Goal: Information Seeking & Learning: Learn about a topic

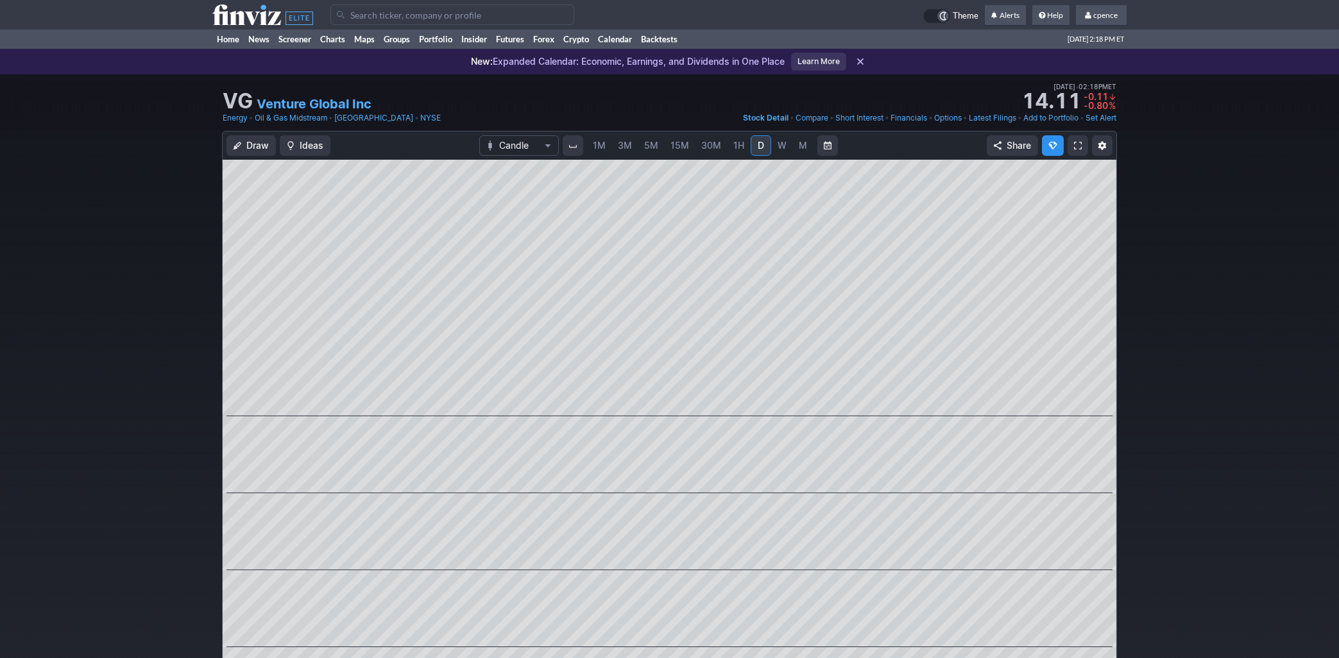
click at [227, 7] on icon at bounding box center [262, 14] width 101 height 21
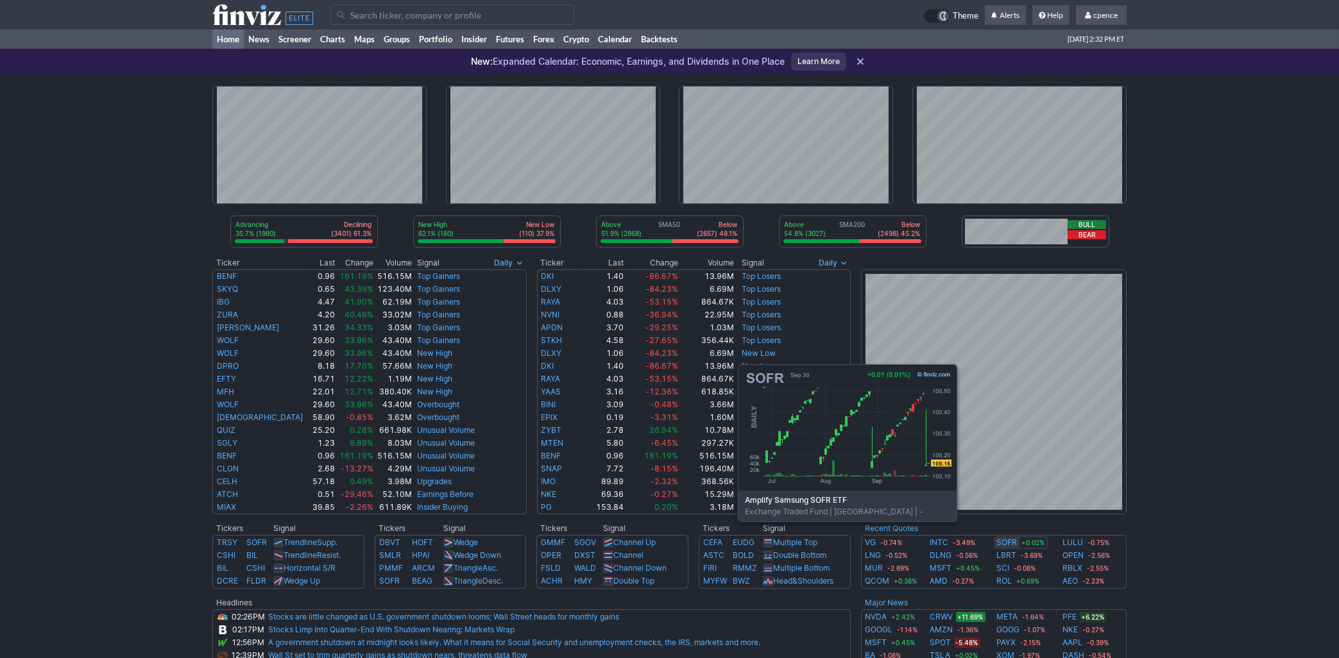
click at [1013, 541] on link "SOFR" at bounding box center [1007, 542] width 21 height 13
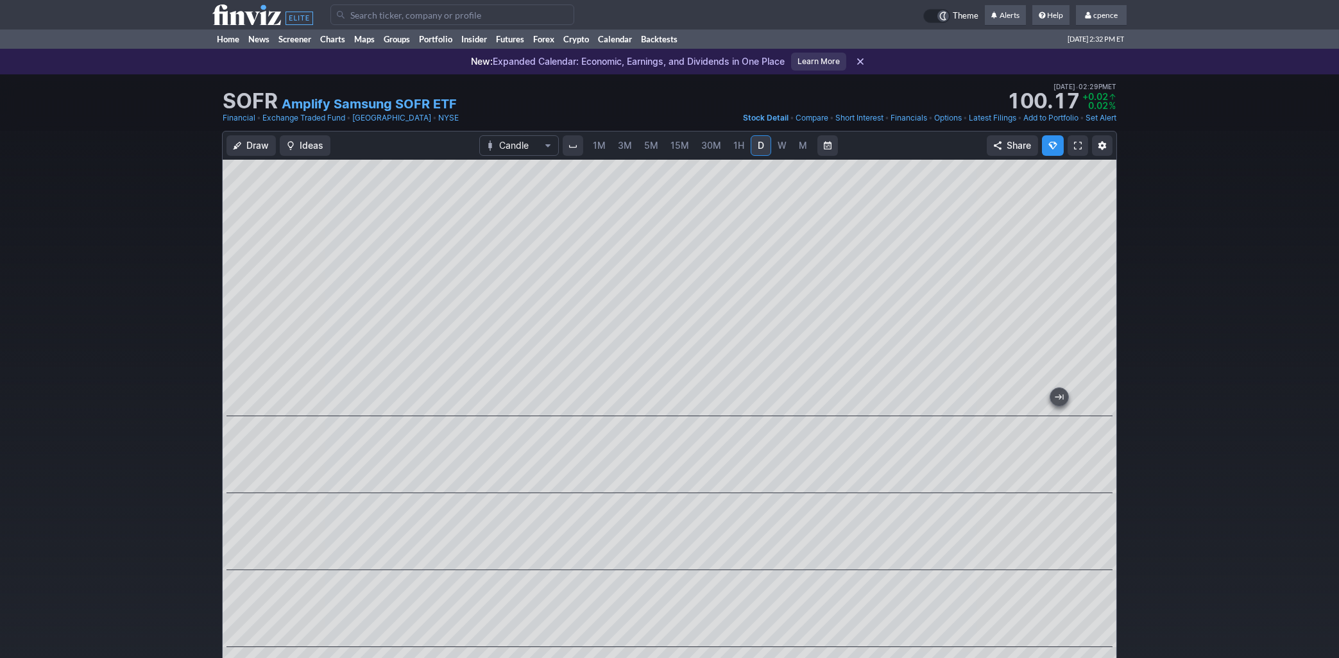
click at [794, 148] on link "M" at bounding box center [803, 145] width 21 height 21
click at [785, 144] on span "W" at bounding box center [782, 145] width 9 height 11
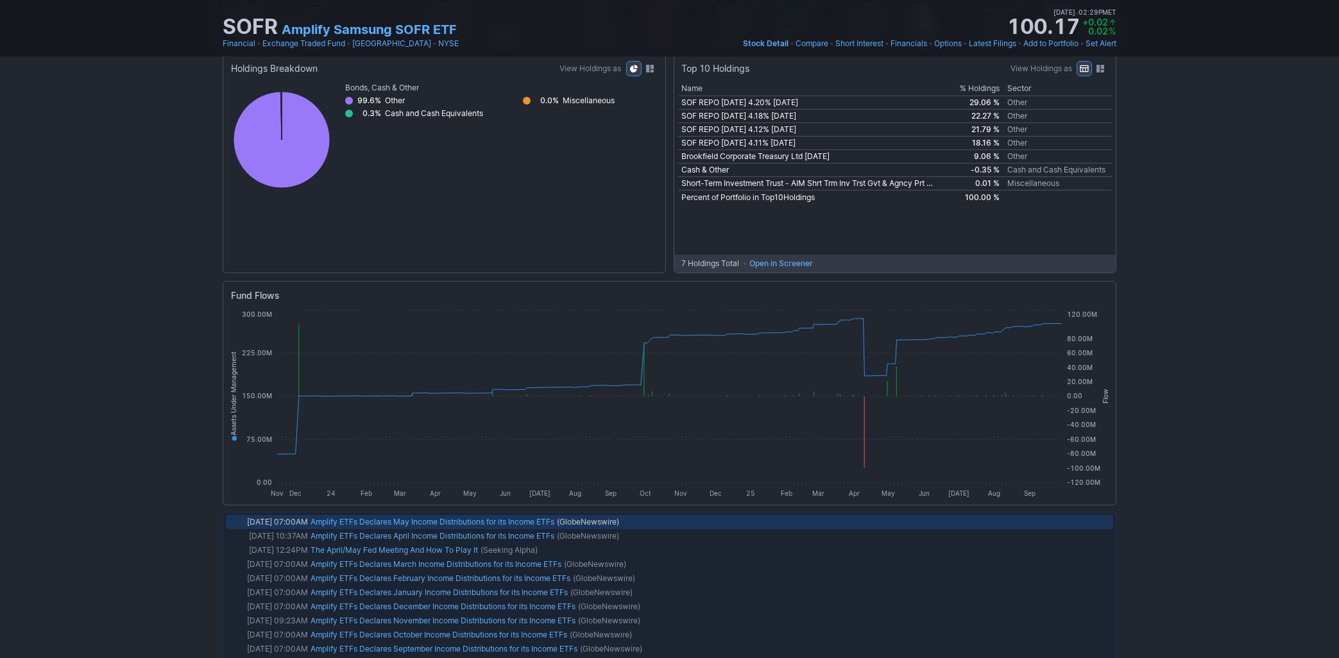
scroll to position [1189, 0]
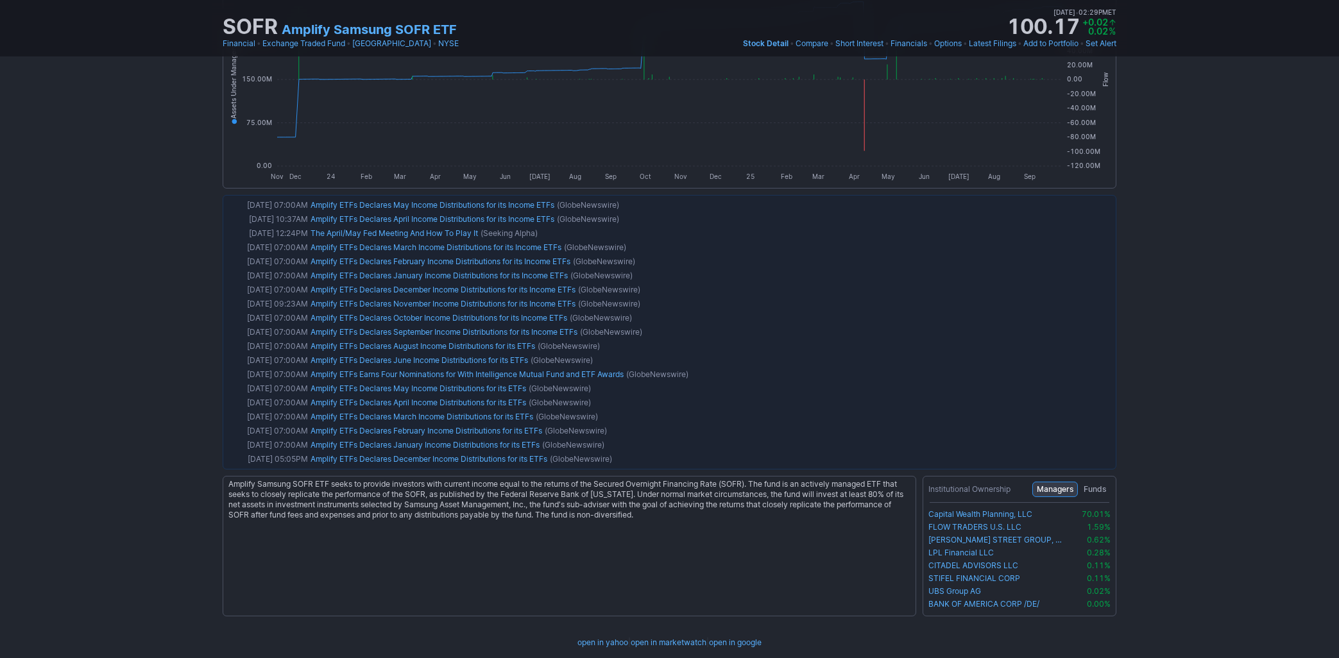
click at [1095, 495] on span "Funds" at bounding box center [1095, 489] width 22 height 13
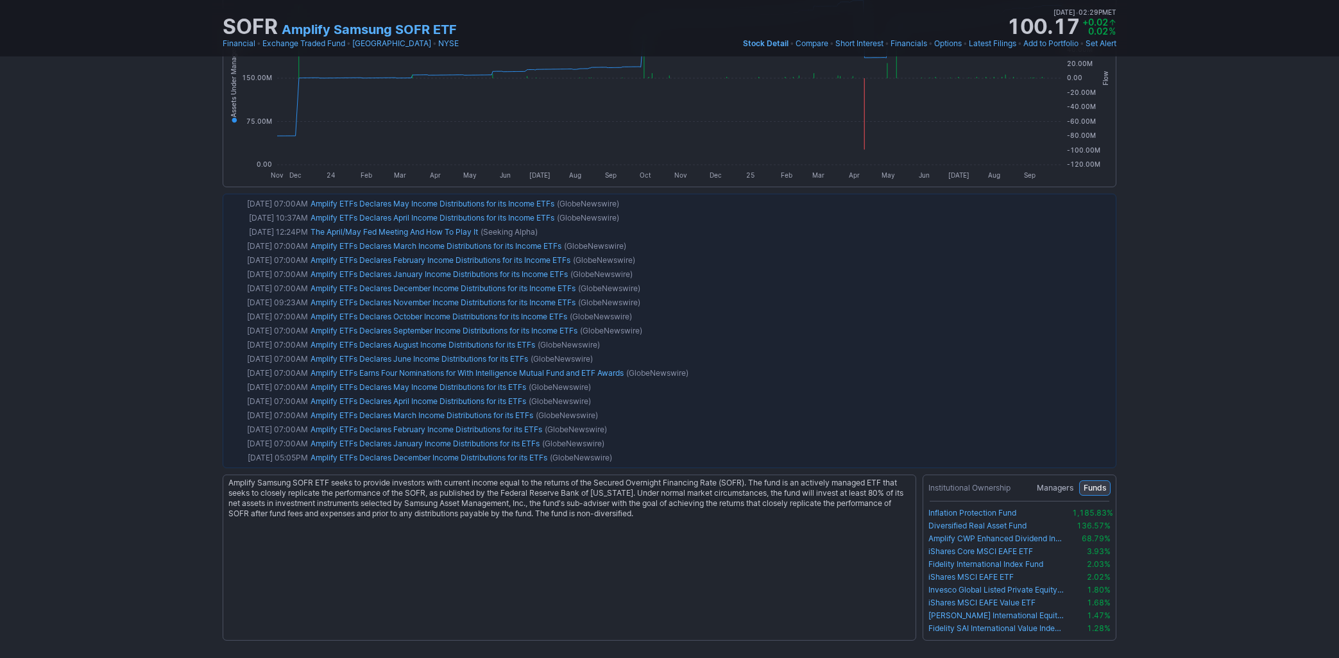
scroll to position [0, 0]
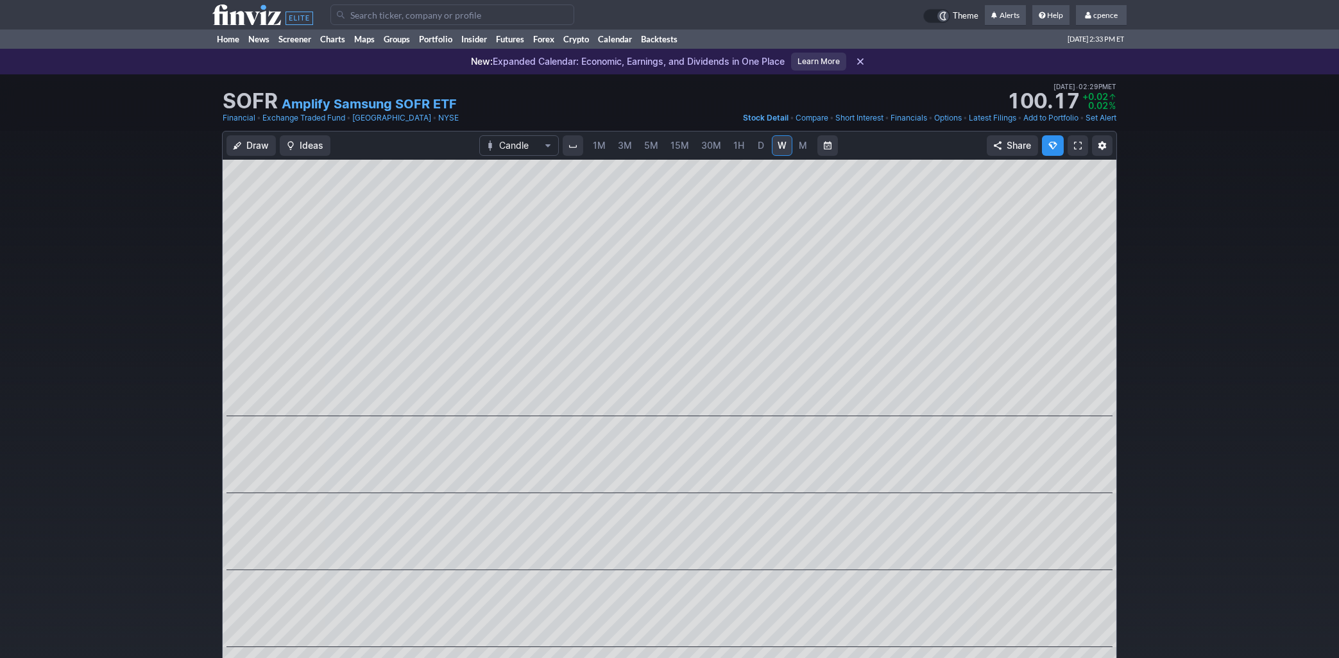
click at [248, 11] on icon at bounding box center [262, 14] width 101 height 21
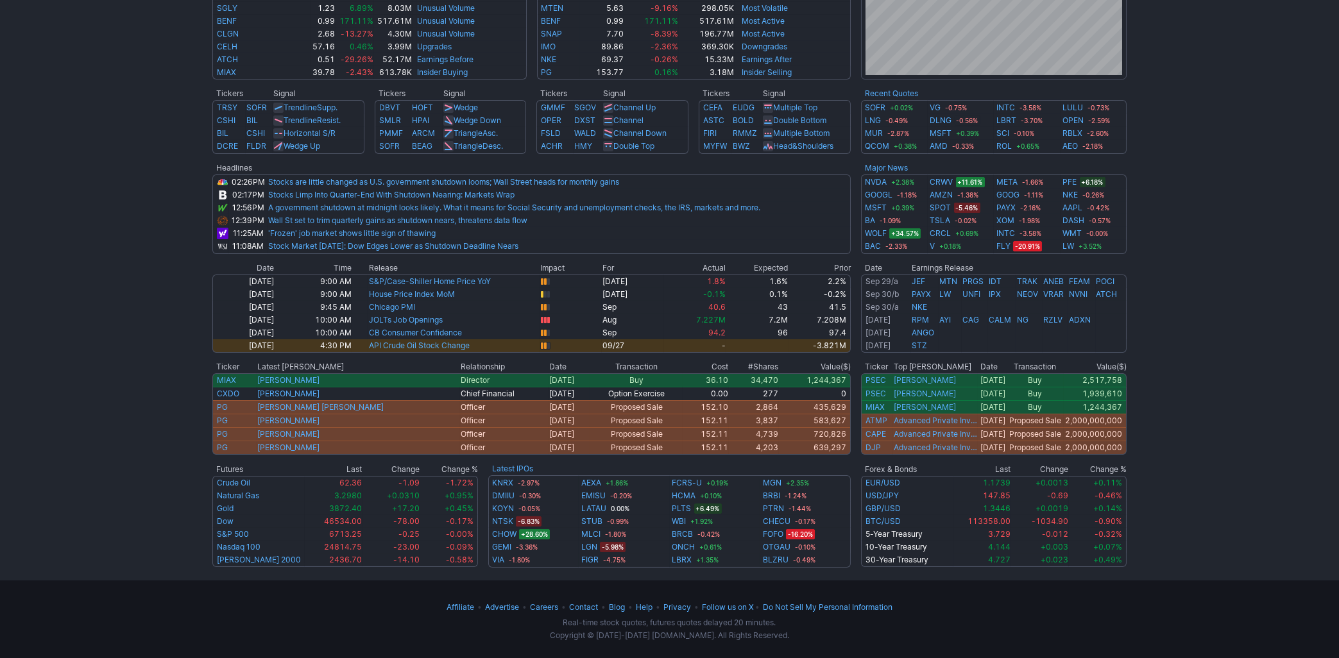
scroll to position [435, 0]
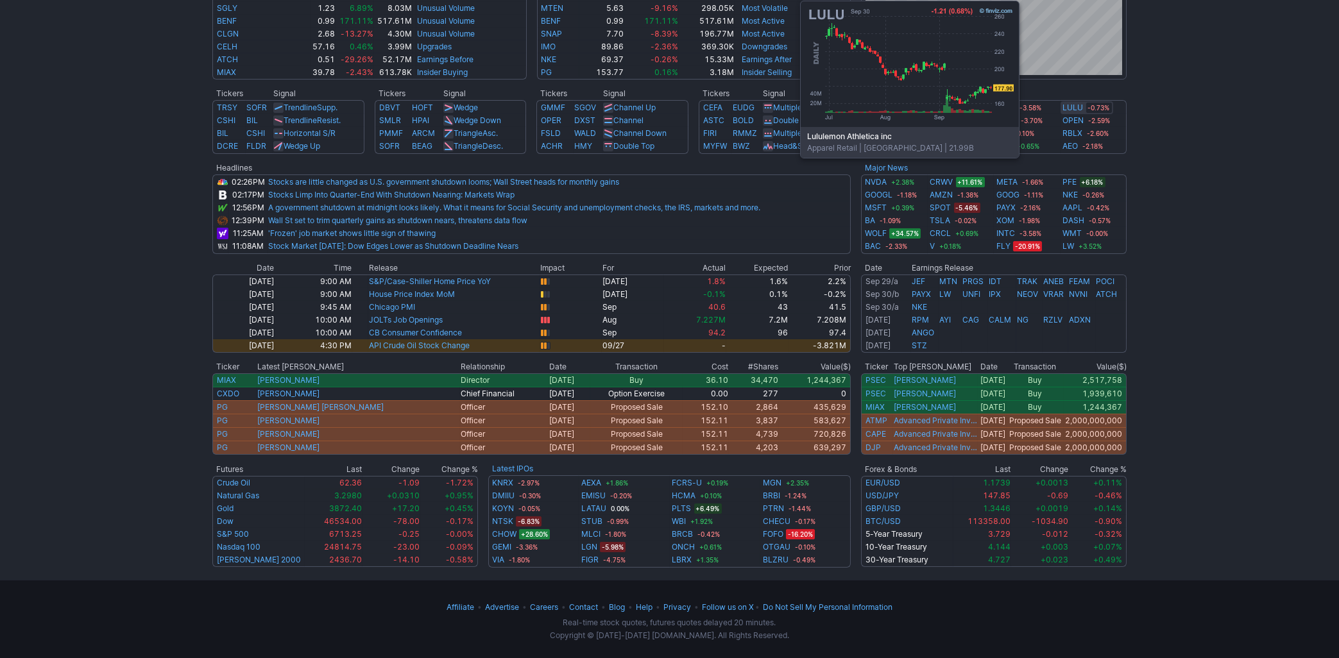
click at [1076, 106] on link "LULU" at bounding box center [1073, 107] width 21 height 13
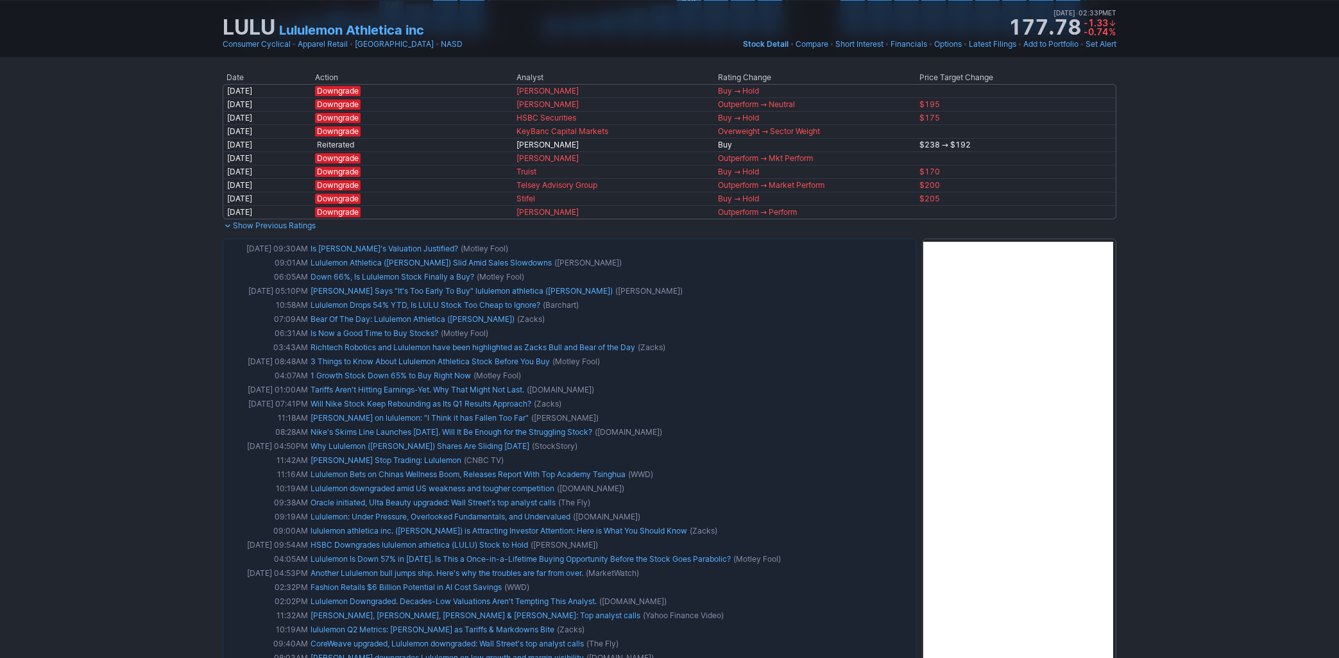
drag, startPoint x: 1205, startPoint y: 210, endPoint x: 1203, endPoint y: 226, distance: 16.2
